Goal: Task Accomplishment & Management: Manage account settings

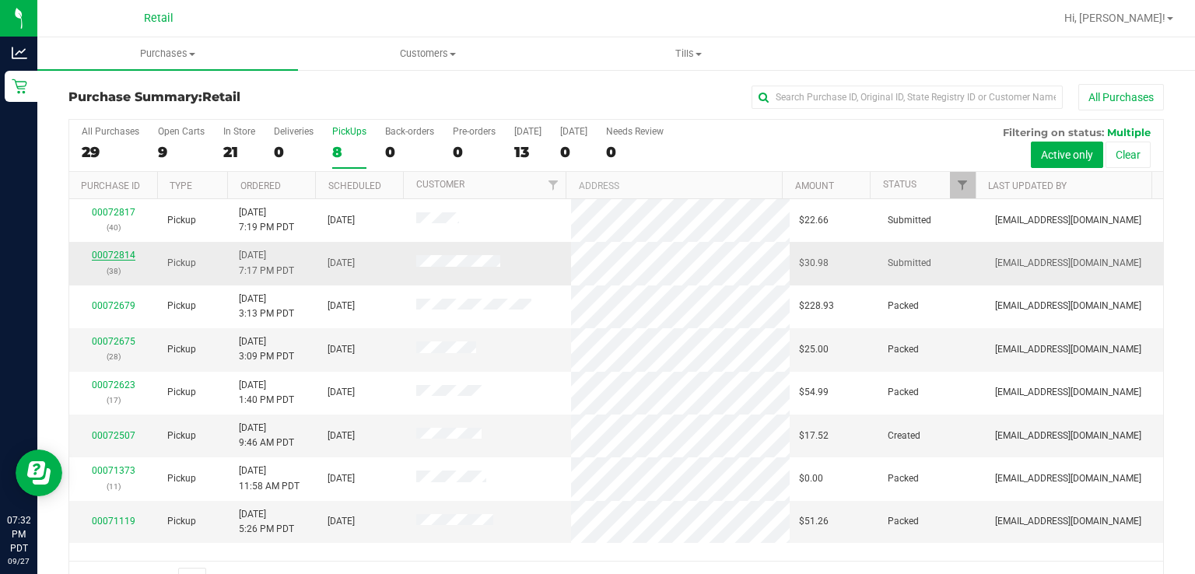
click at [118, 258] on link "00072814" at bounding box center [114, 255] width 44 height 11
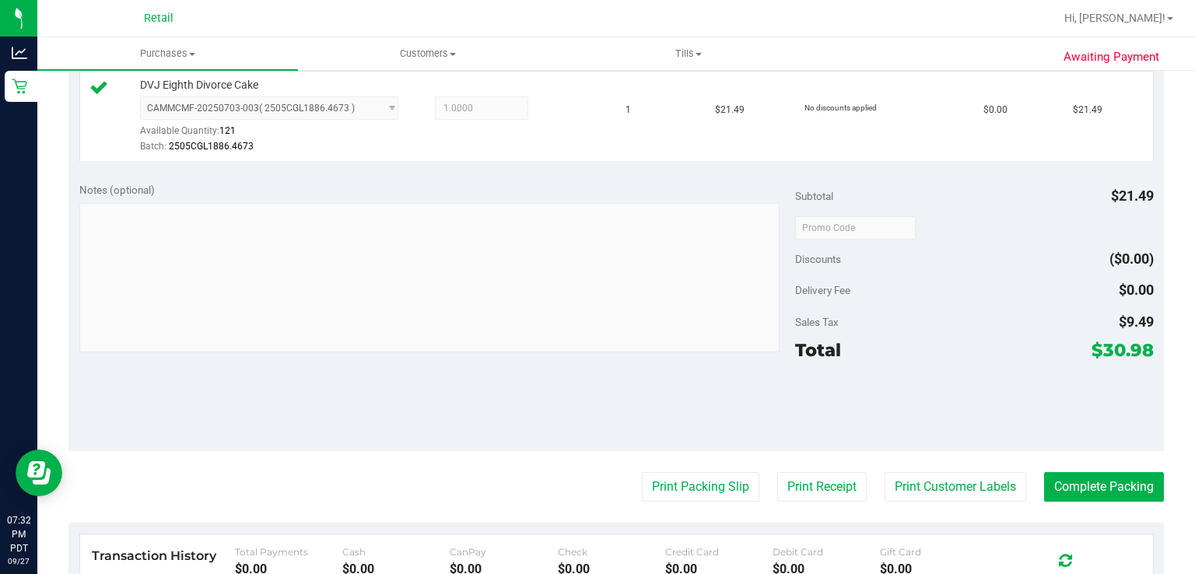
scroll to position [431, 0]
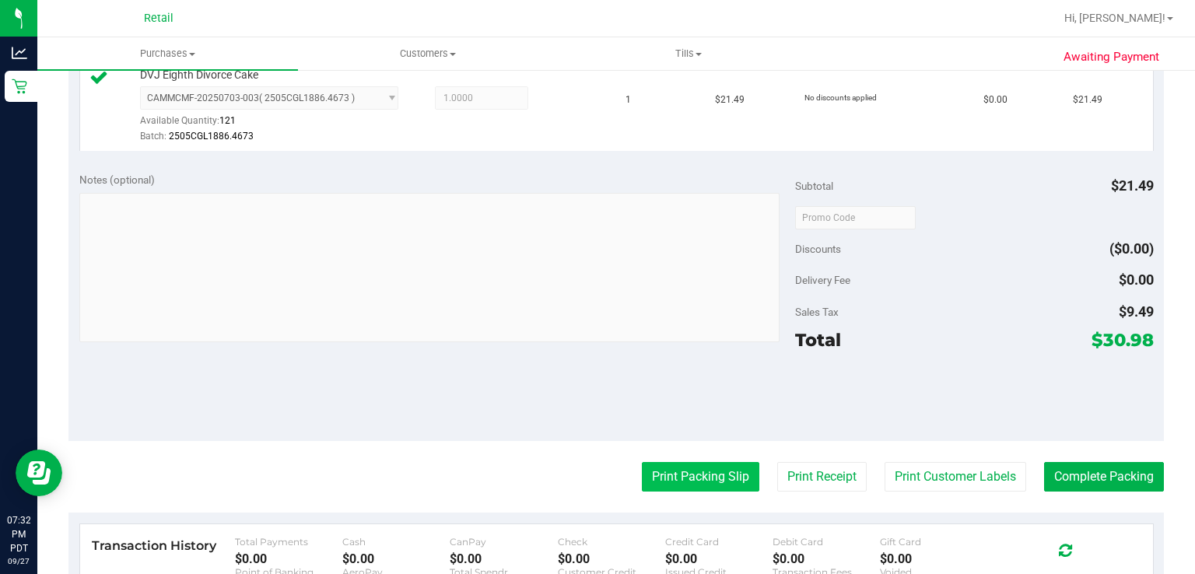
click at [683, 470] on button "Print Packing Slip" at bounding box center [701, 477] width 118 height 30
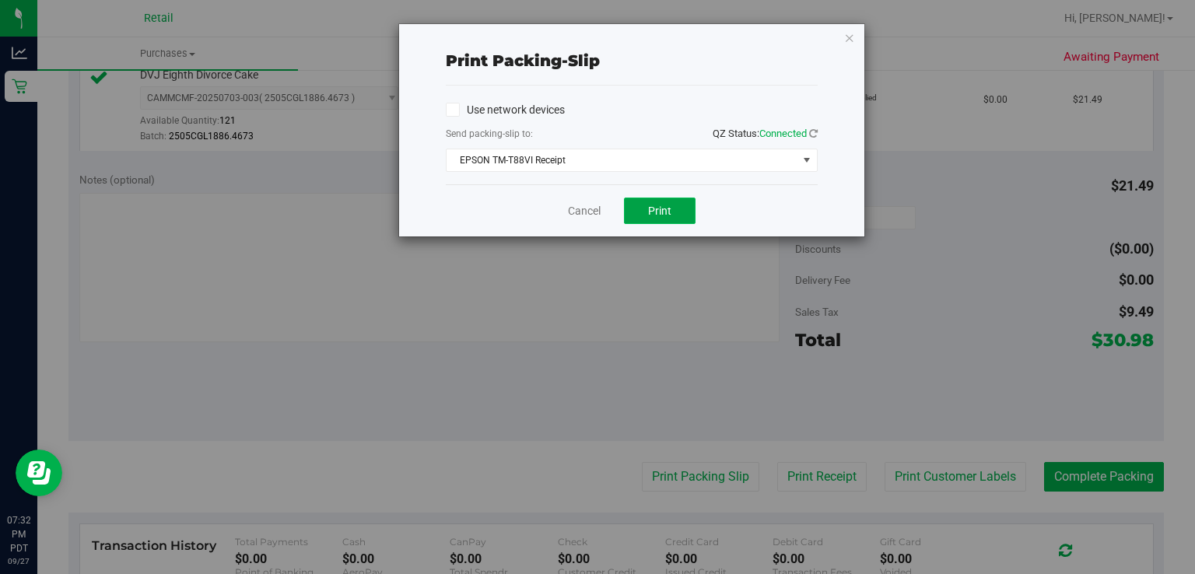
click at [656, 222] on button "Print" at bounding box center [660, 211] width 72 height 26
click at [598, 213] on link "Cancel" at bounding box center [584, 211] width 33 height 16
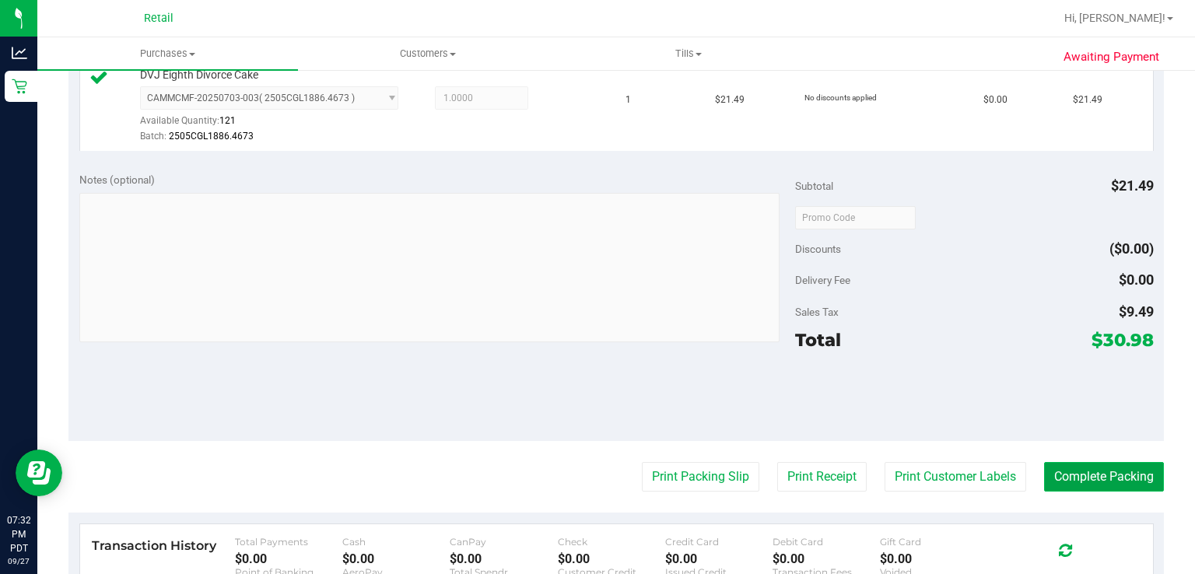
click at [1112, 478] on button "Complete Packing" at bounding box center [1104, 477] width 120 height 30
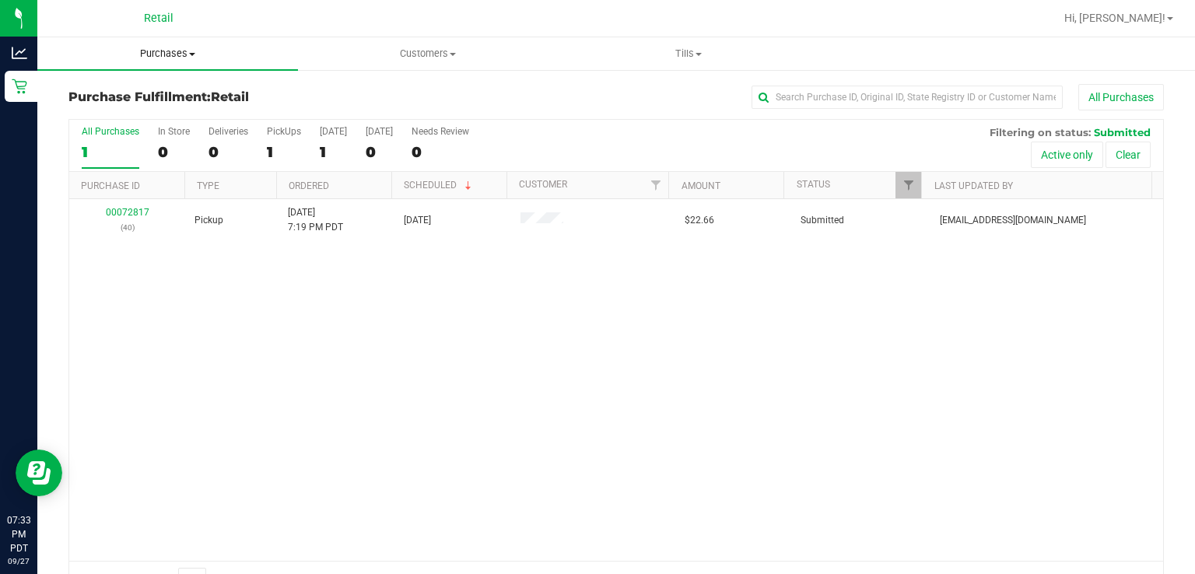
click at [178, 60] on span "Purchases" at bounding box center [167, 54] width 261 height 14
click at [125, 88] on span "Summary of purchases" at bounding box center [117, 93] width 160 height 13
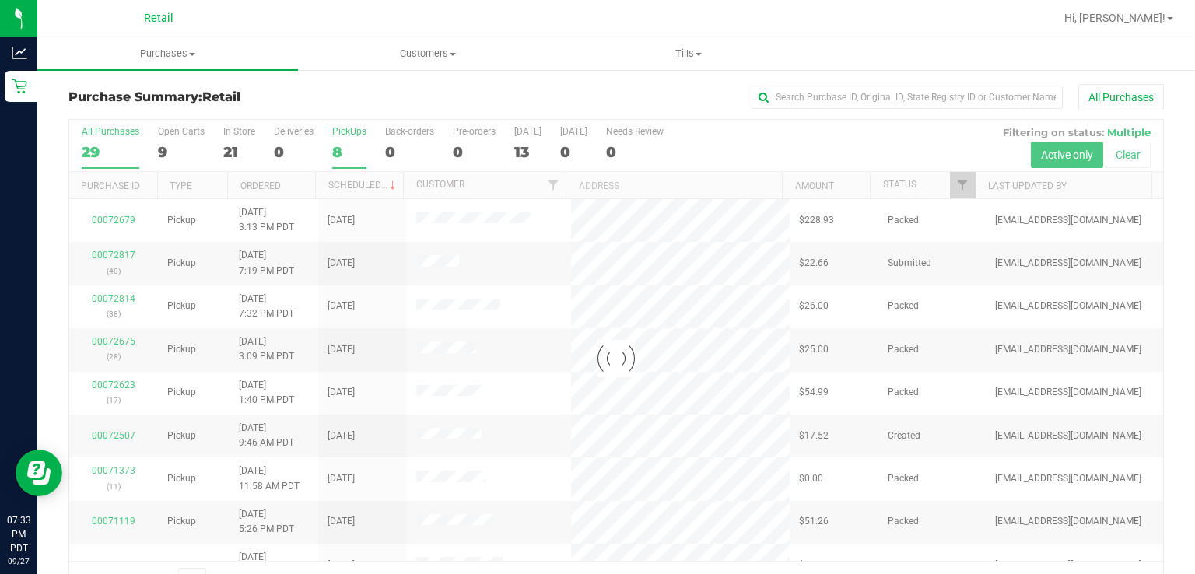
click at [355, 128] on div "PickUps" at bounding box center [349, 131] width 34 height 11
click at [0, 0] on input "PickUps 8" at bounding box center [0, 0] width 0 height 0
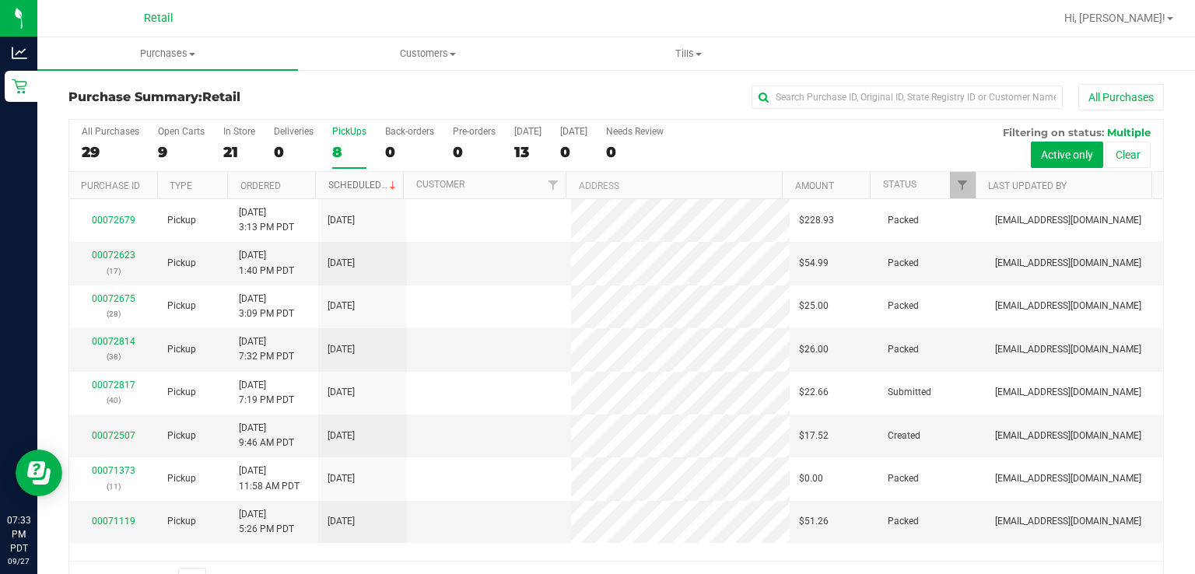
click at [342, 184] on link "Scheduled" at bounding box center [363, 185] width 71 height 11
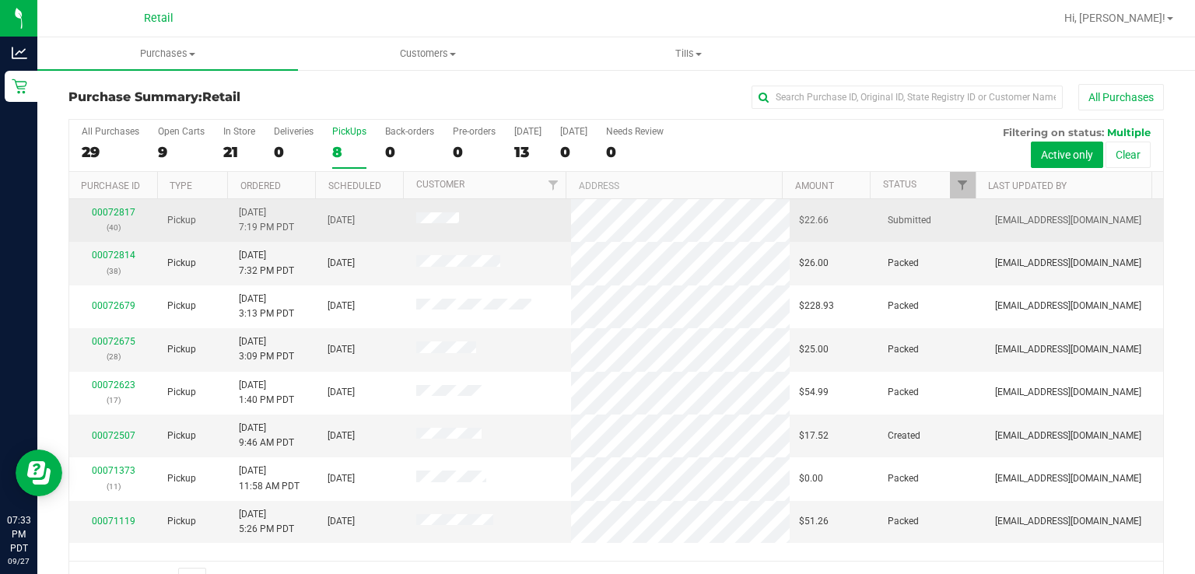
click at [99, 217] on div "00072817 (40)" at bounding box center [114, 220] width 70 height 30
click at [124, 211] on link "00072817" at bounding box center [114, 212] width 44 height 11
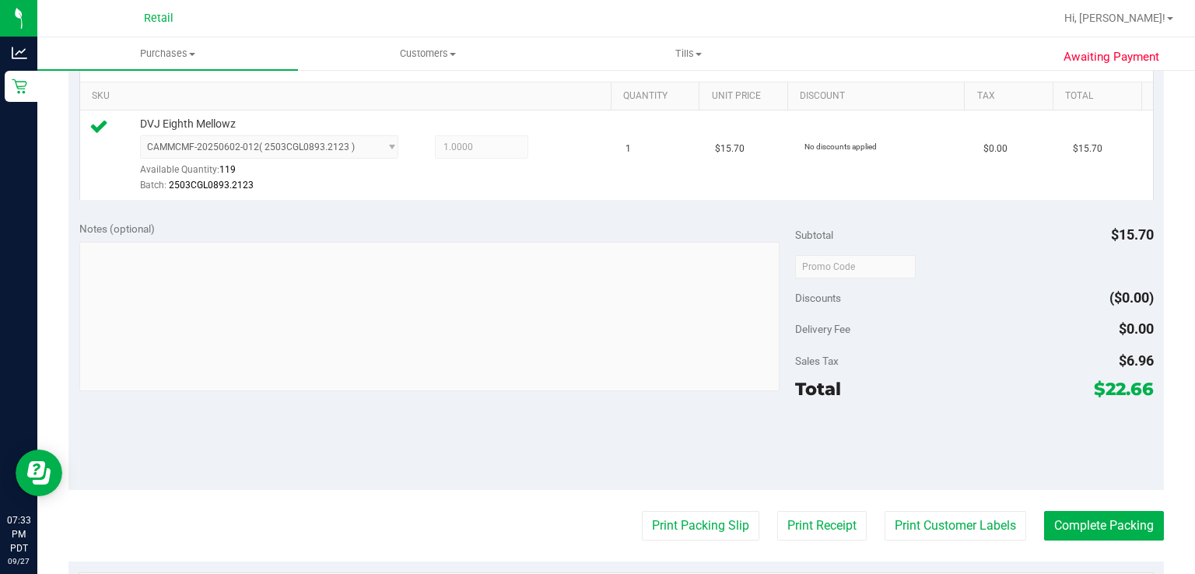
scroll to position [402, 0]
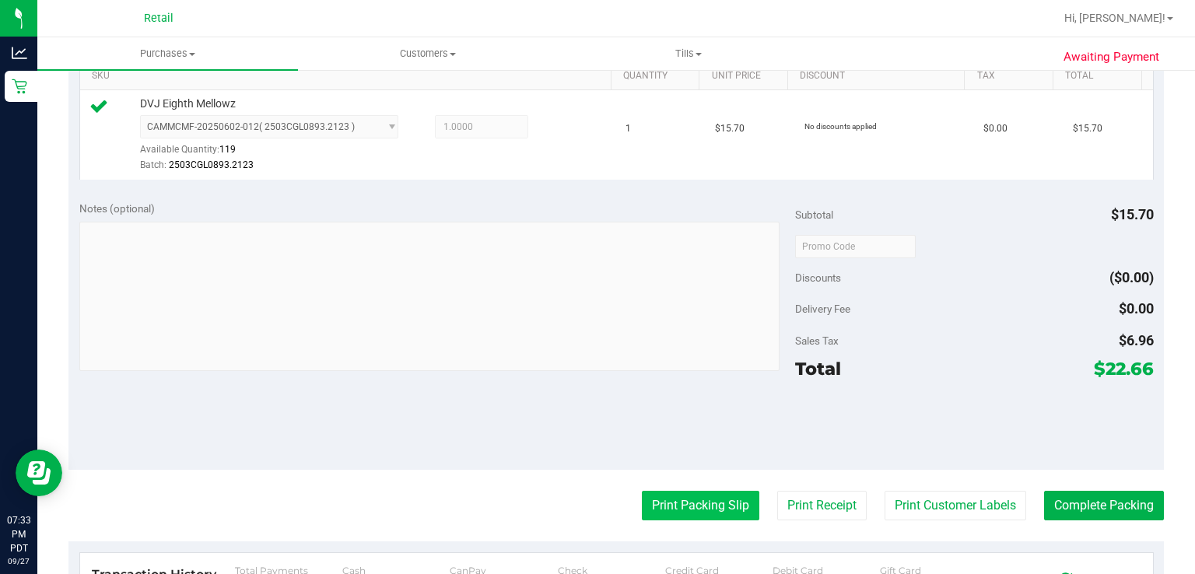
click at [685, 514] on button "Print Packing Slip" at bounding box center [701, 506] width 118 height 30
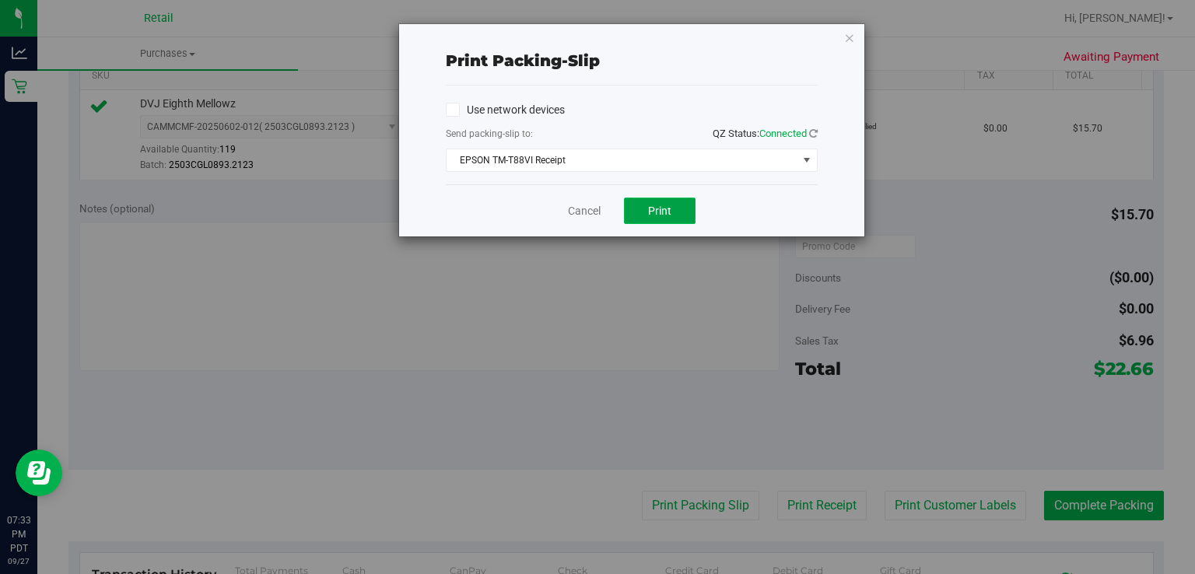
click at [652, 219] on button "Print" at bounding box center [660, 211] width 72 height 26
click at [568, 214] on link "Cancel" at bounding box center [584, 211] width 33 height 16
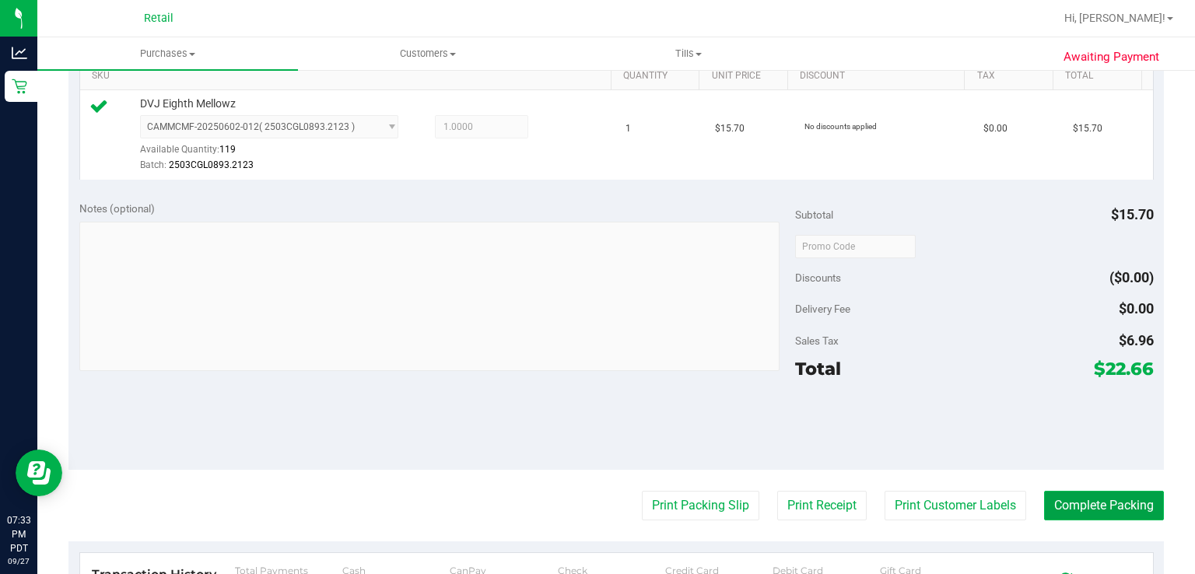
click at [1108, 506] on button "Complete Packing" at bounding box center [1104, 506] width 120 height 30
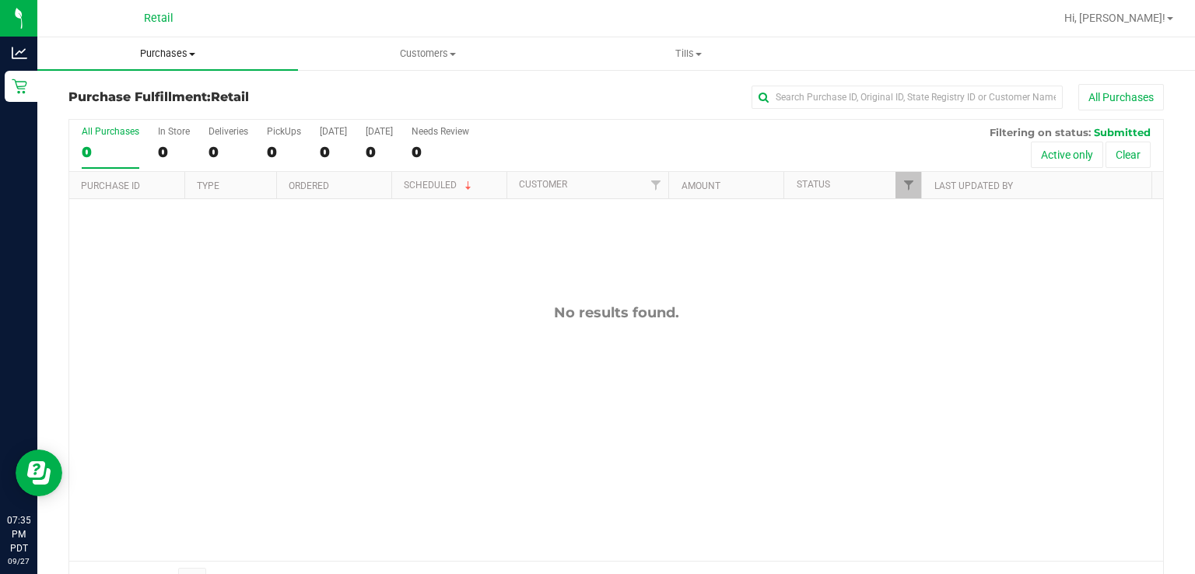
click at [159, 54] on span "Purchases" at bounding box center [167, 54] width 261 height 14
click at [107, 93] on span "Summary of purchases" at bounding box center [117, 93] width 160 height 13
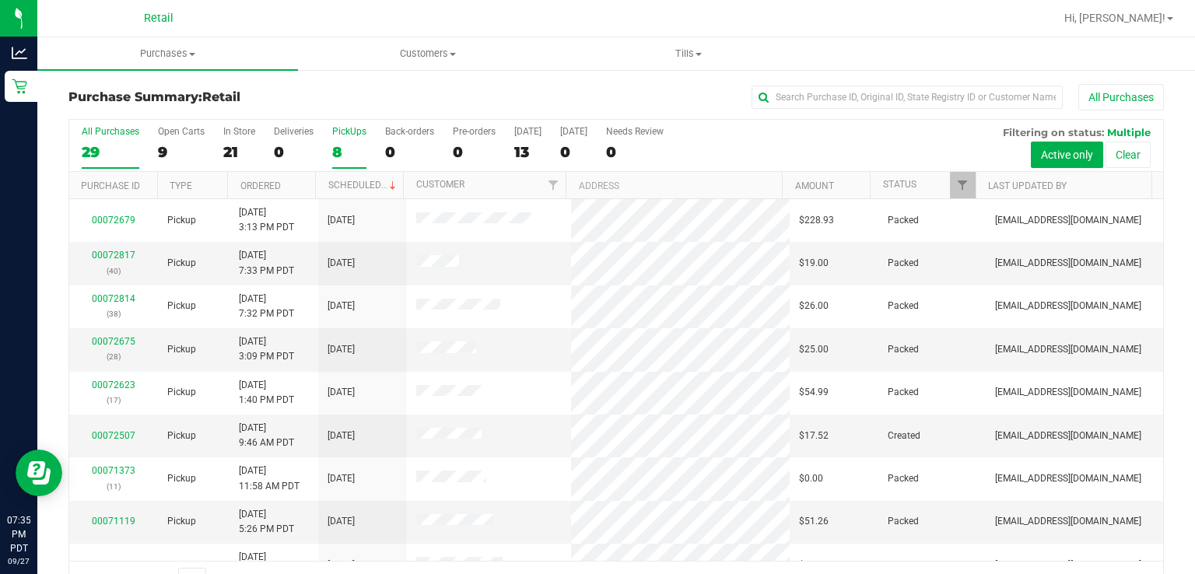
click at [348, 131] on div "PickUps" at bounding box center [349, 131] width 34 height 11
click at [0, 0] on input "PickUps 8" at bounding box center [0, 0] width 0 height 0
click at [339, 188] on link "Scheduled" at bounding box center [363, 185] width 71 height 11
click at [156, 54] on span "Purchases" at bounding box center [167, 54] width 261 height 14
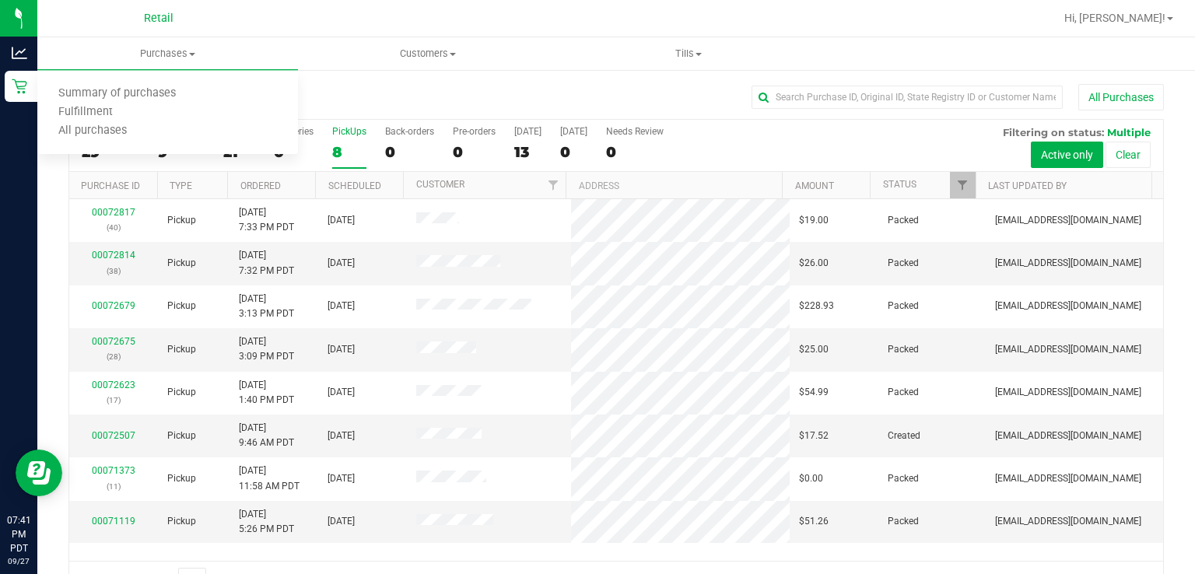
click at [548, 92] on div "All Purchases" at bounding box center [798, 97] width 731 height 26
click at [337, 128] on div "PickUps" at bounding box center [349, 131] width 34 height 11
click at [0, 0] on input "PickUps 8" at bounding box center [0, 0] width 0 height 0
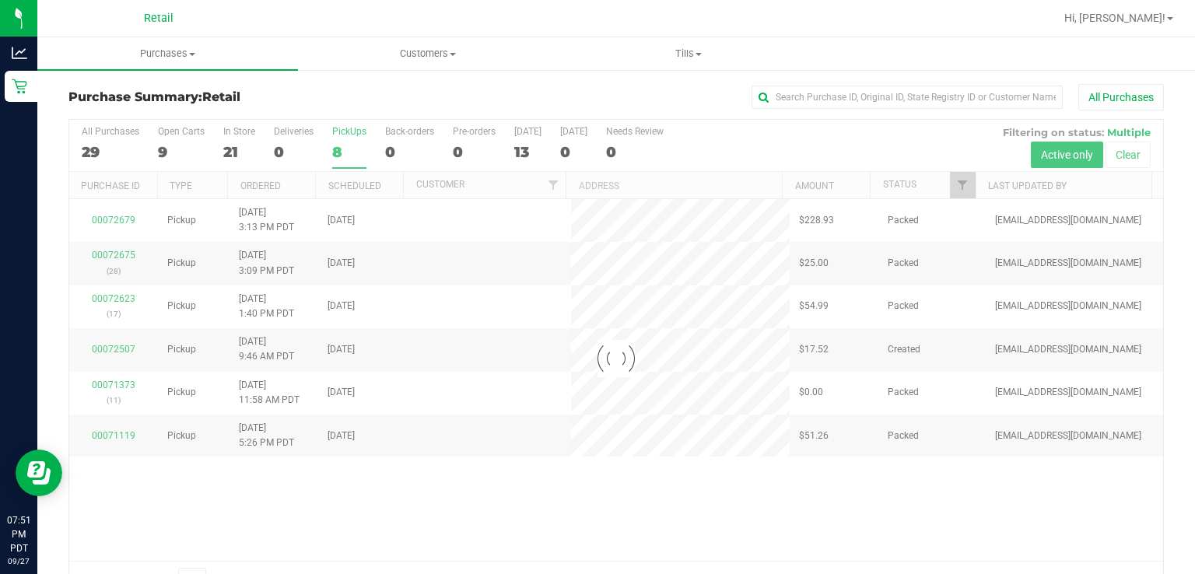
click at [345, 143] on div "8" at bounding box center [349, 152] width 34 height 18
click at [0, 0] on input "PickUps 8" at bounding box center [0, 0] width 0 height 0
